Goal: Information Seeking & Learning: Learn about a topic

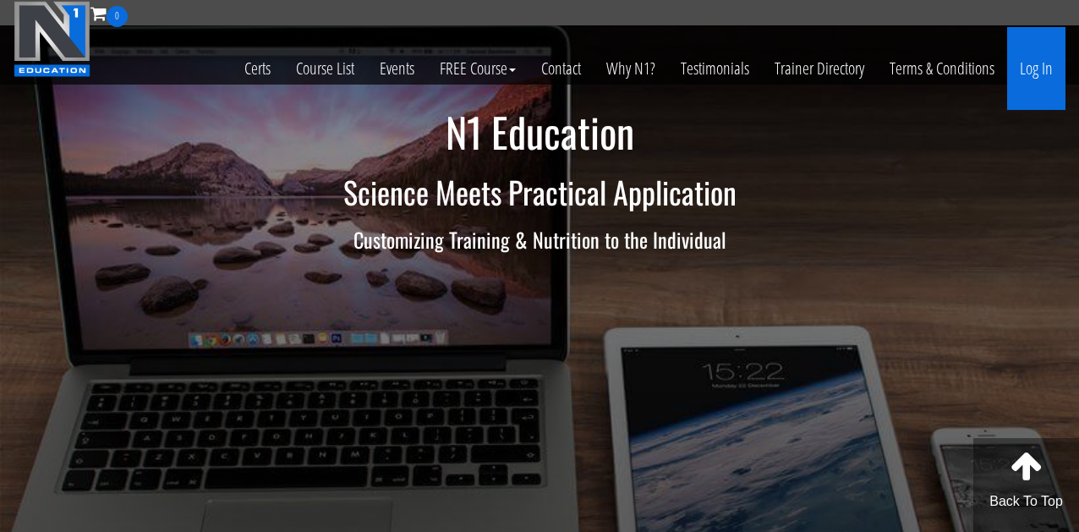
click at [1029, 68] on link "Log In" at bounding box center [1036, 68] width 58 height 83
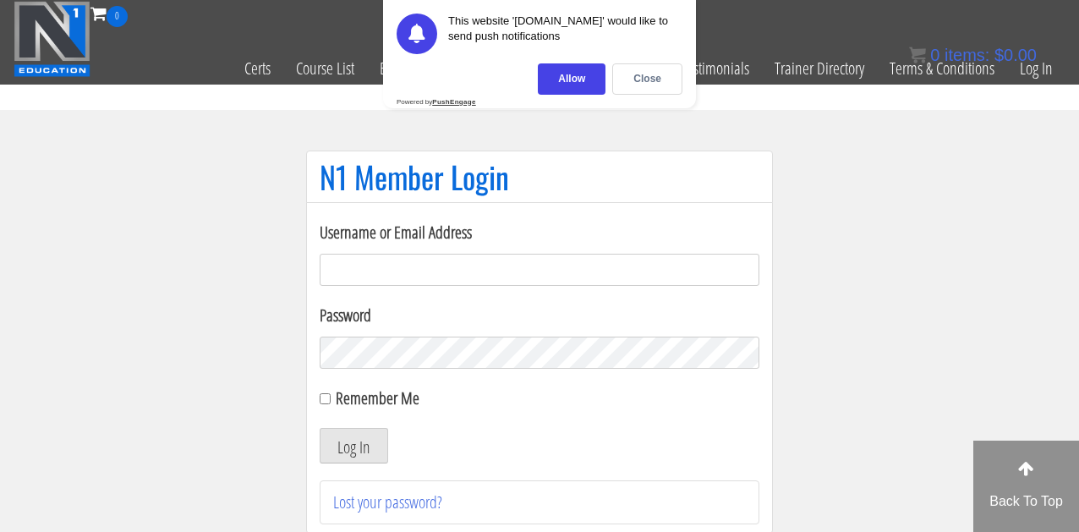
type input "[EMAIL_ADDRESS][DOMAIN_NAME]"
click at [353, 446] on button "Log In" at bounding box center [354, 446] width 68 height 36
click at [347, 448] on button "Log In" at bounding box center [354, 446] width 68 height 36
click at [640, 68] on div "Close" at bounding box center [647, 78] width 70 height 31
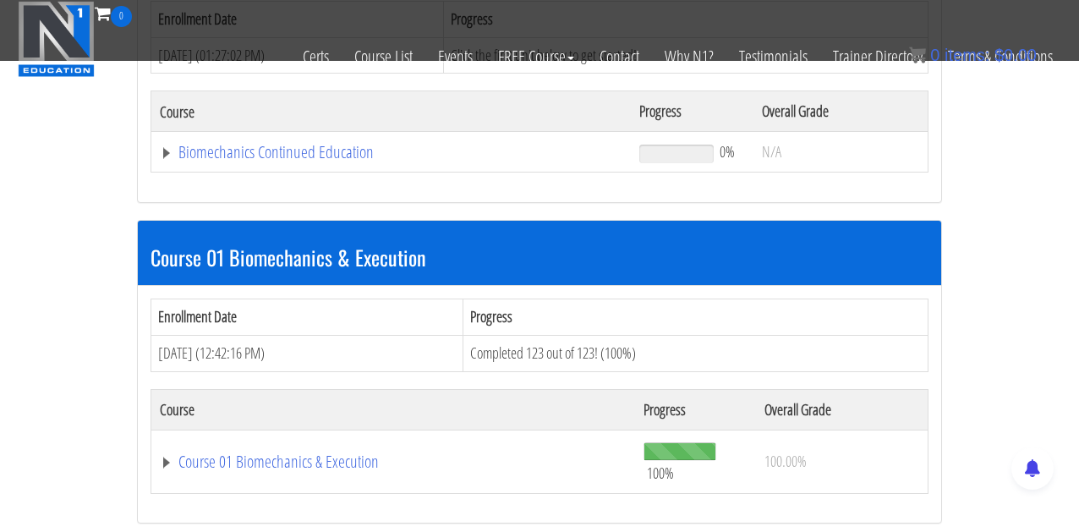
scroll to position [329, 0]
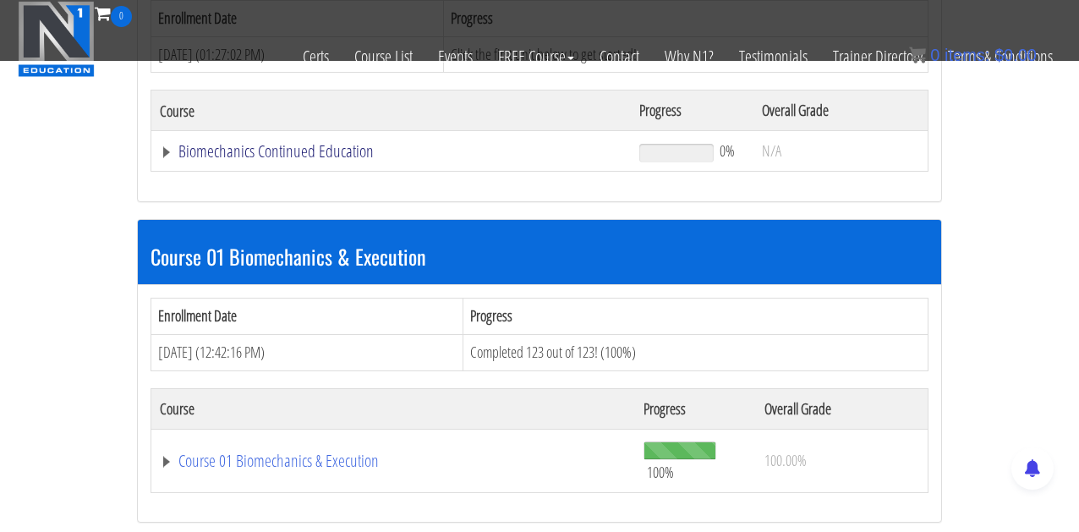
click at [300, 147] on link "Biomechanics Continued Education" at bounding box center [391, 151] width 462 height 17
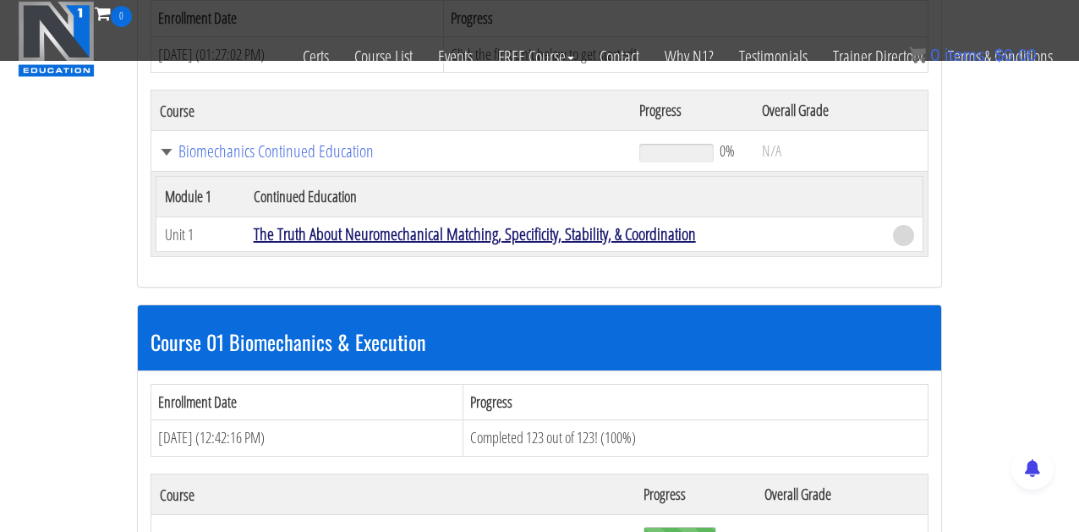
click at [412, 233] on link "The Truth About Neuromechanical Matching, Specificity, Stability, & Coordination" at bounding box center [475, 233] width 442 height 23
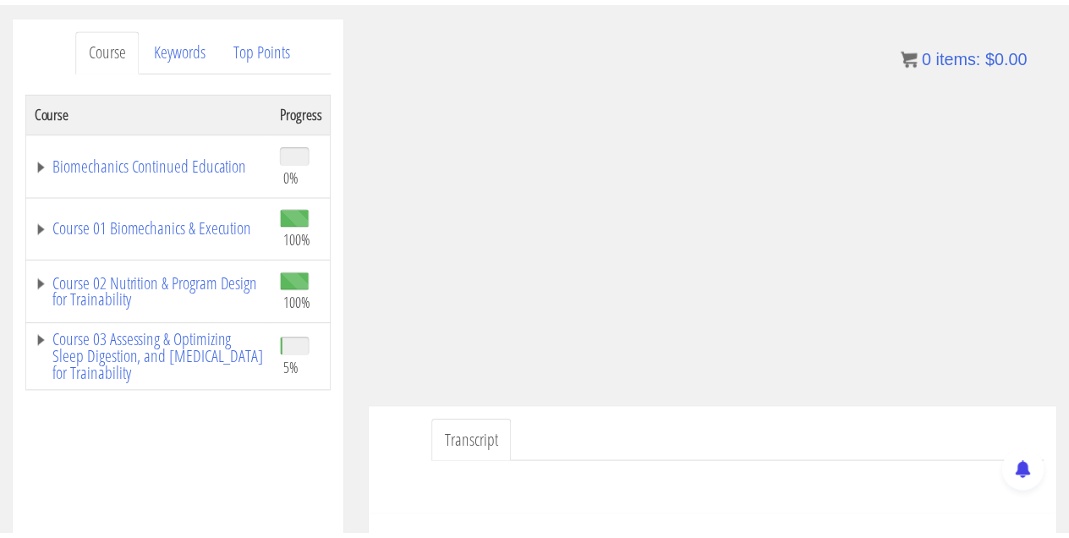
scroll to position [205, 0]
